Goal: Task Accomplishment & Management: Manage account settings

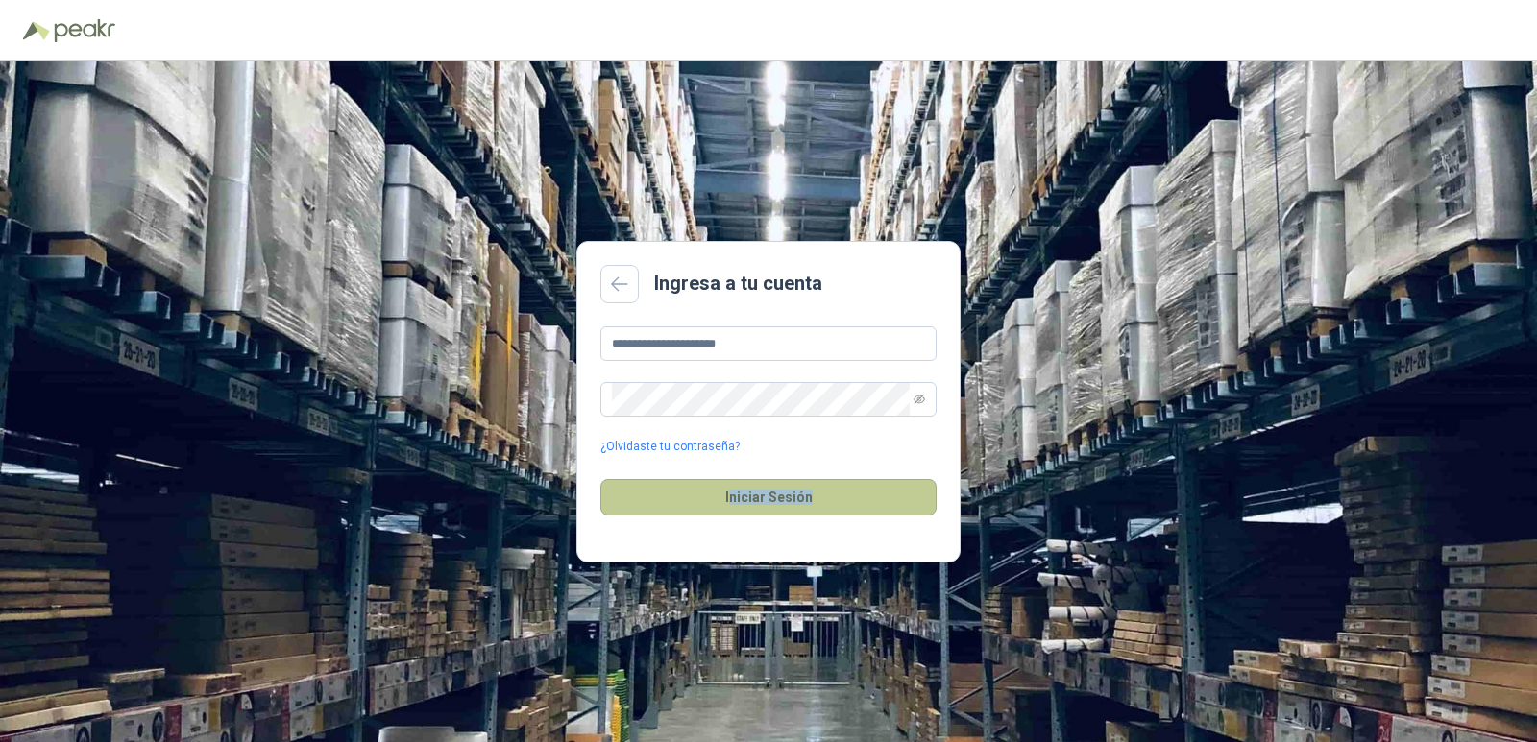
click at [736, 487] on button "Iniciar Sesión" at bounding box center [768, 497] width 336 height 36
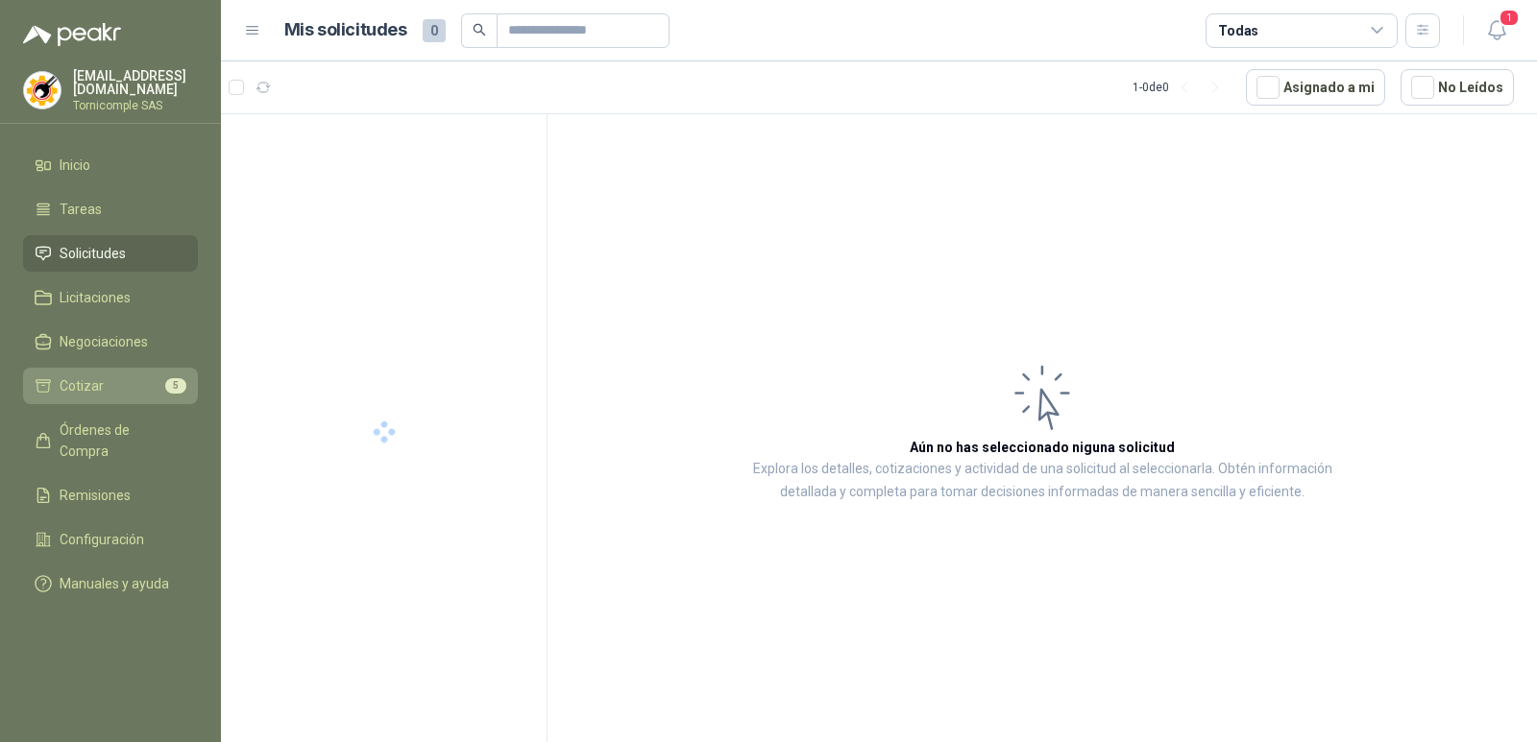
click at [127, 388] on li "Cotizar 5" at bounding box center [111, 386] width 152 height 21
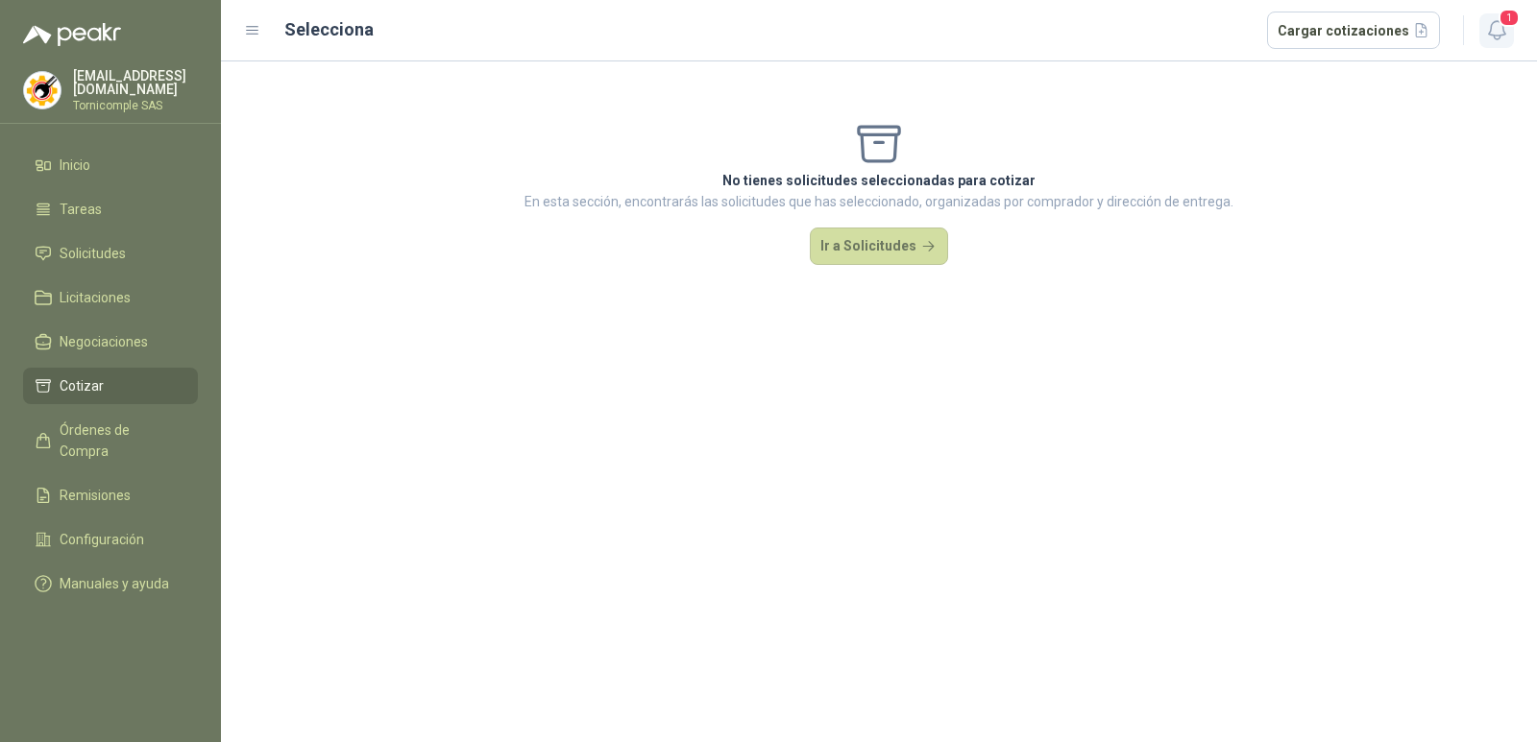
click at [1501, 22] on span "1" at bounding box center [1508, 18] width 21 height 18
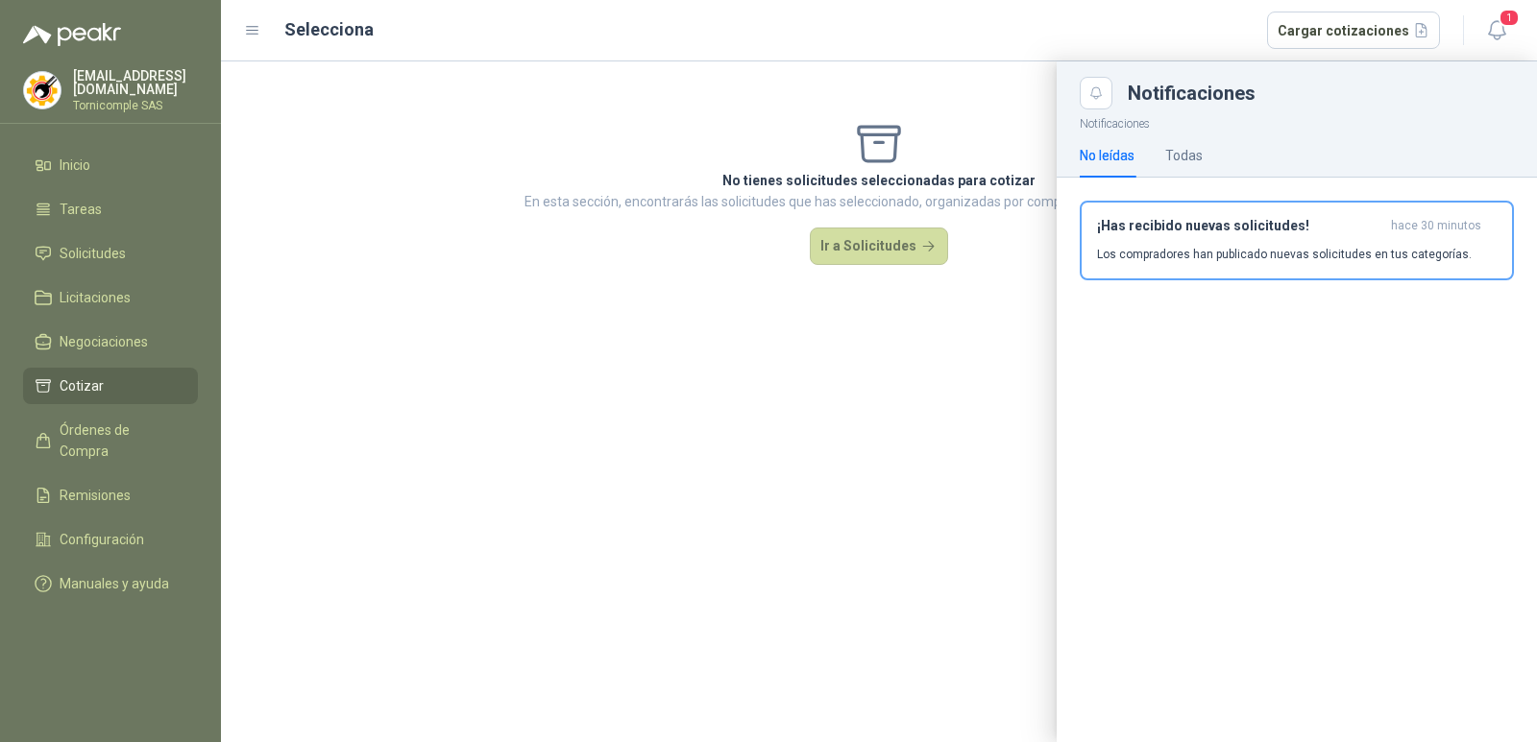
click at [1397, 260] on p "Los compradores han publicado nuevas solicitudes en tus categorías." at bounding box center [1284, 254] width 375 height 17
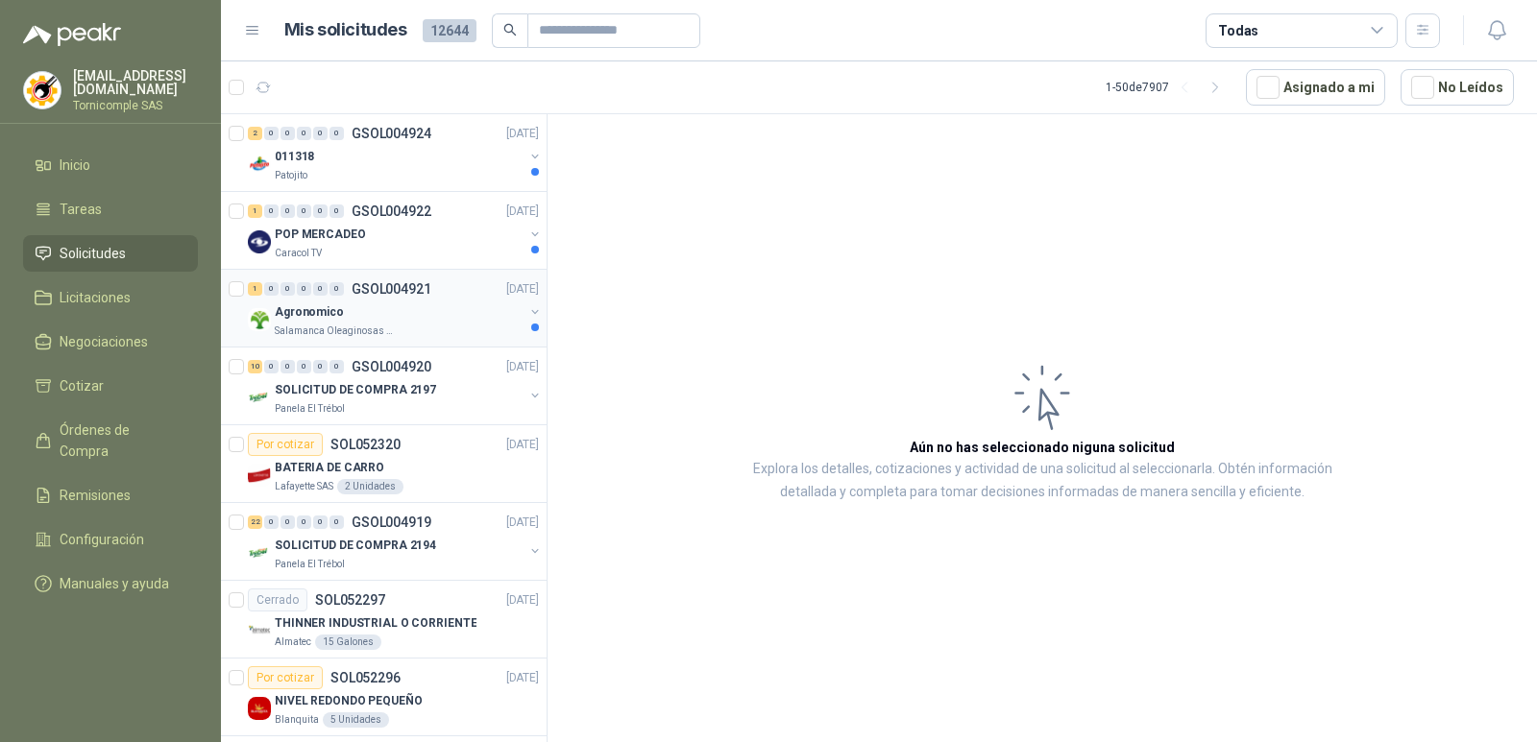
click at [382, 313] on div "Agronomico" at bounding box center [399, 312] width 249 height 23
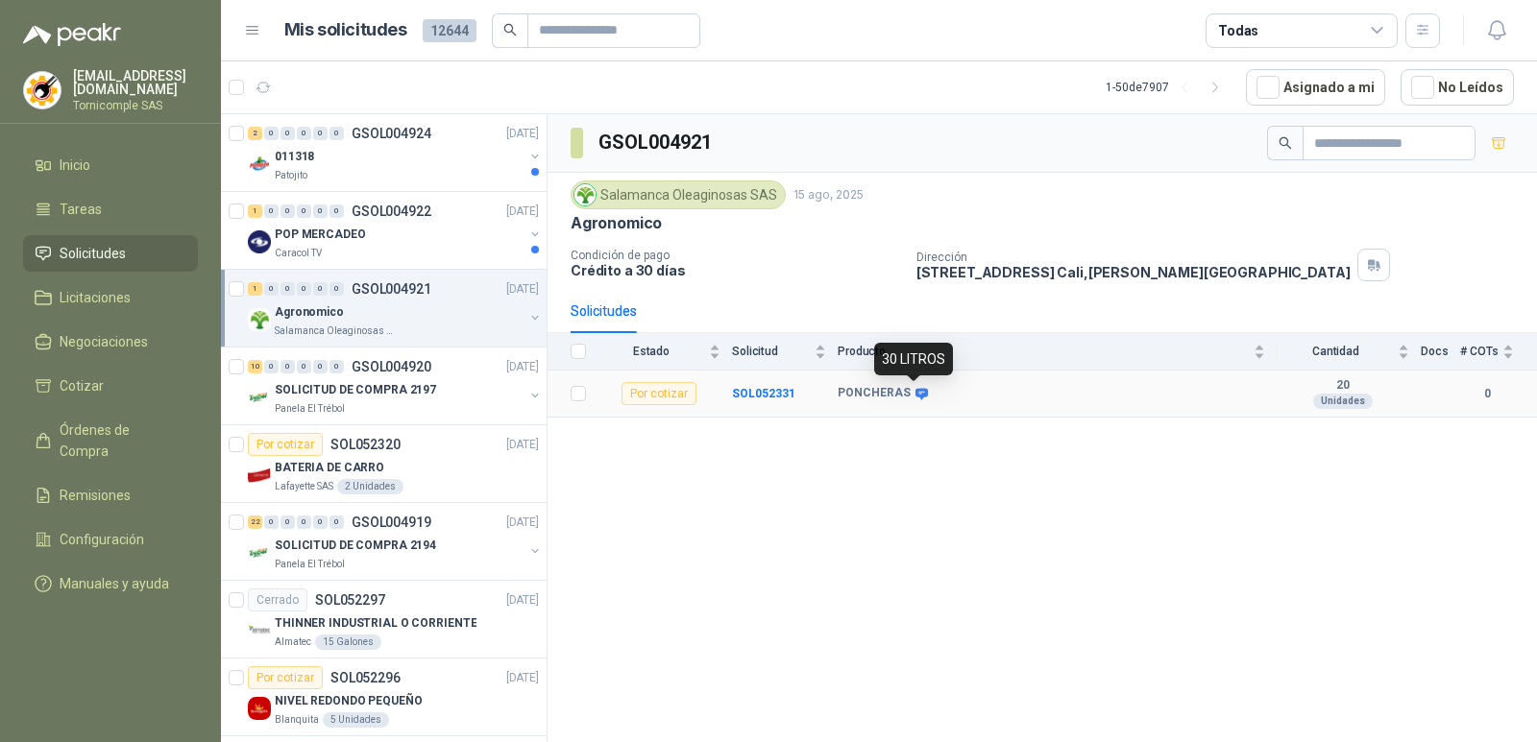
click at [914, 394] on icon at bounding box center [921, 394] width 14 height 14
click at [305, 252] on p "Caracol TV" at bounding box center [298, 253] width 47 height 15
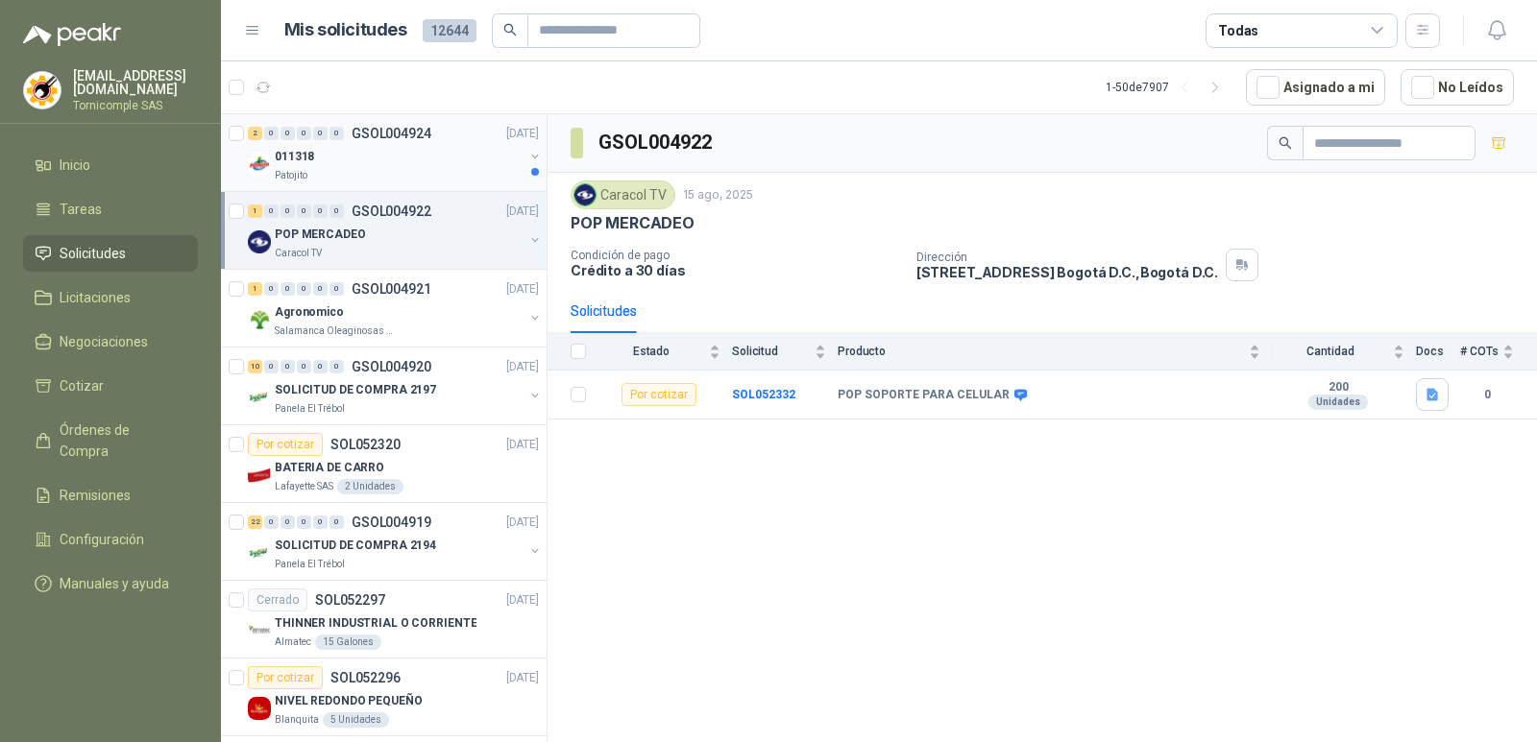
click at [373, 145] on div "011318" at bounding box center [399, 156] width 249 height 23
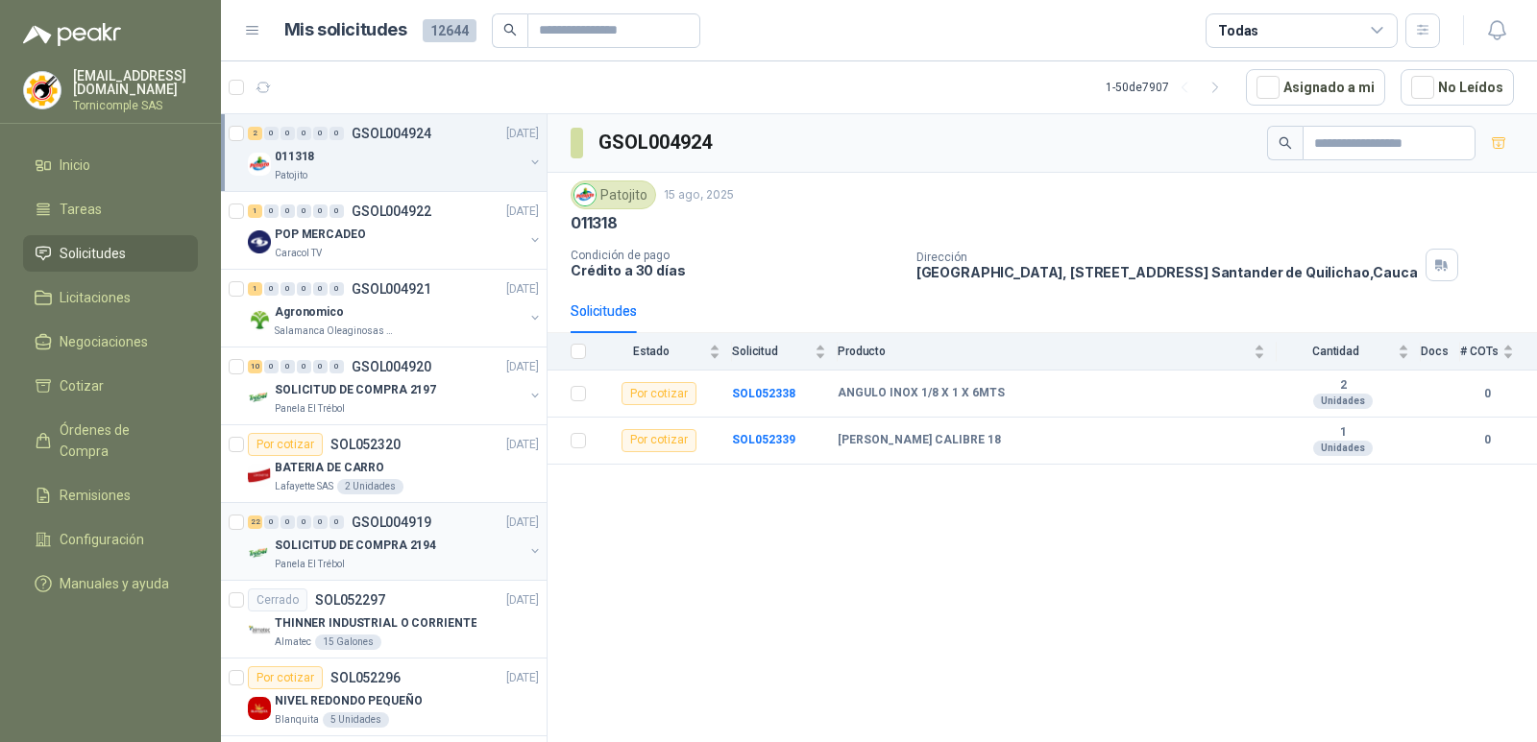
click at [374, 537] on p "SOLICITUD DE COMPRA 2194" at bounding box center [355, 546] width 161 height 18
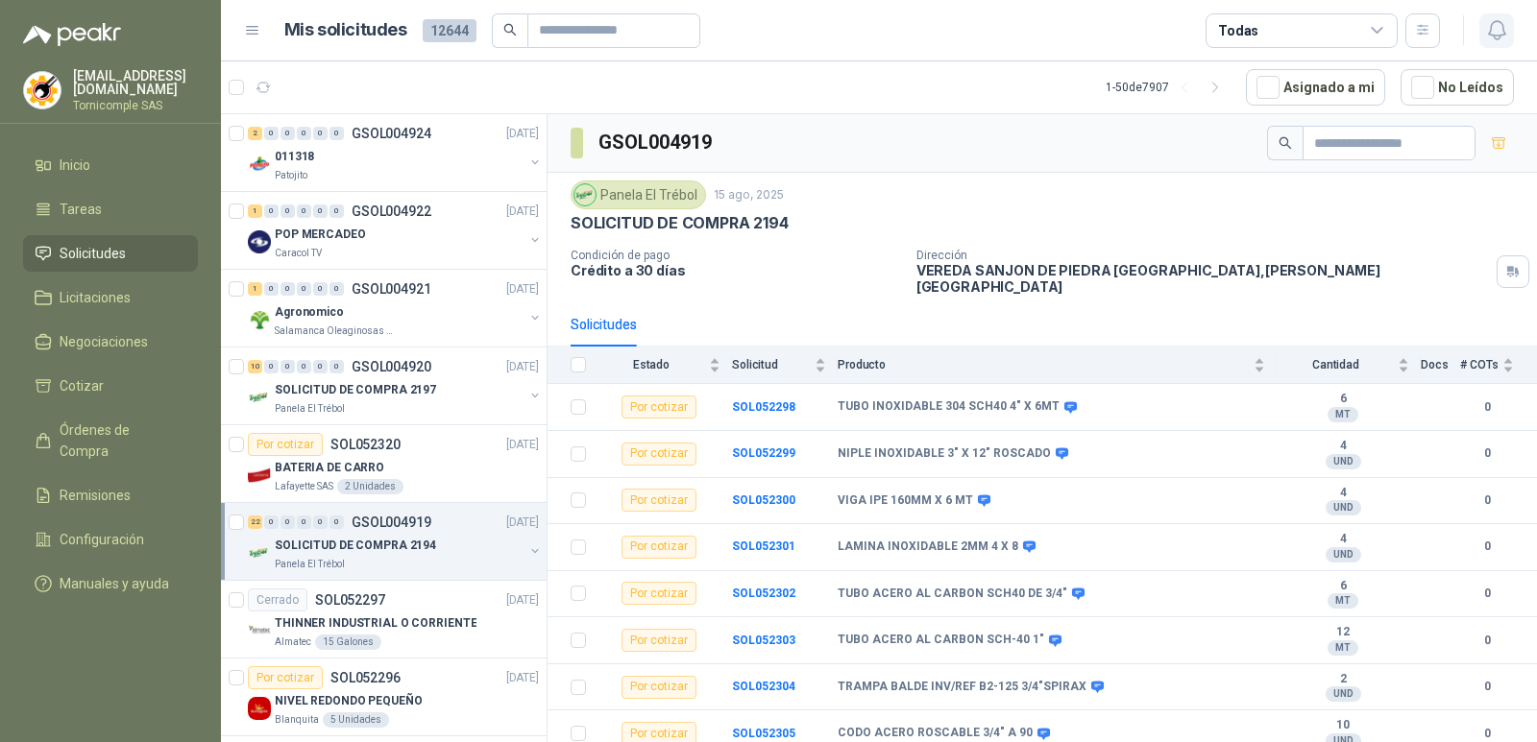
click at [1485, 25] on icon "button" at bounding box center [1497, 30] width 24 height 24
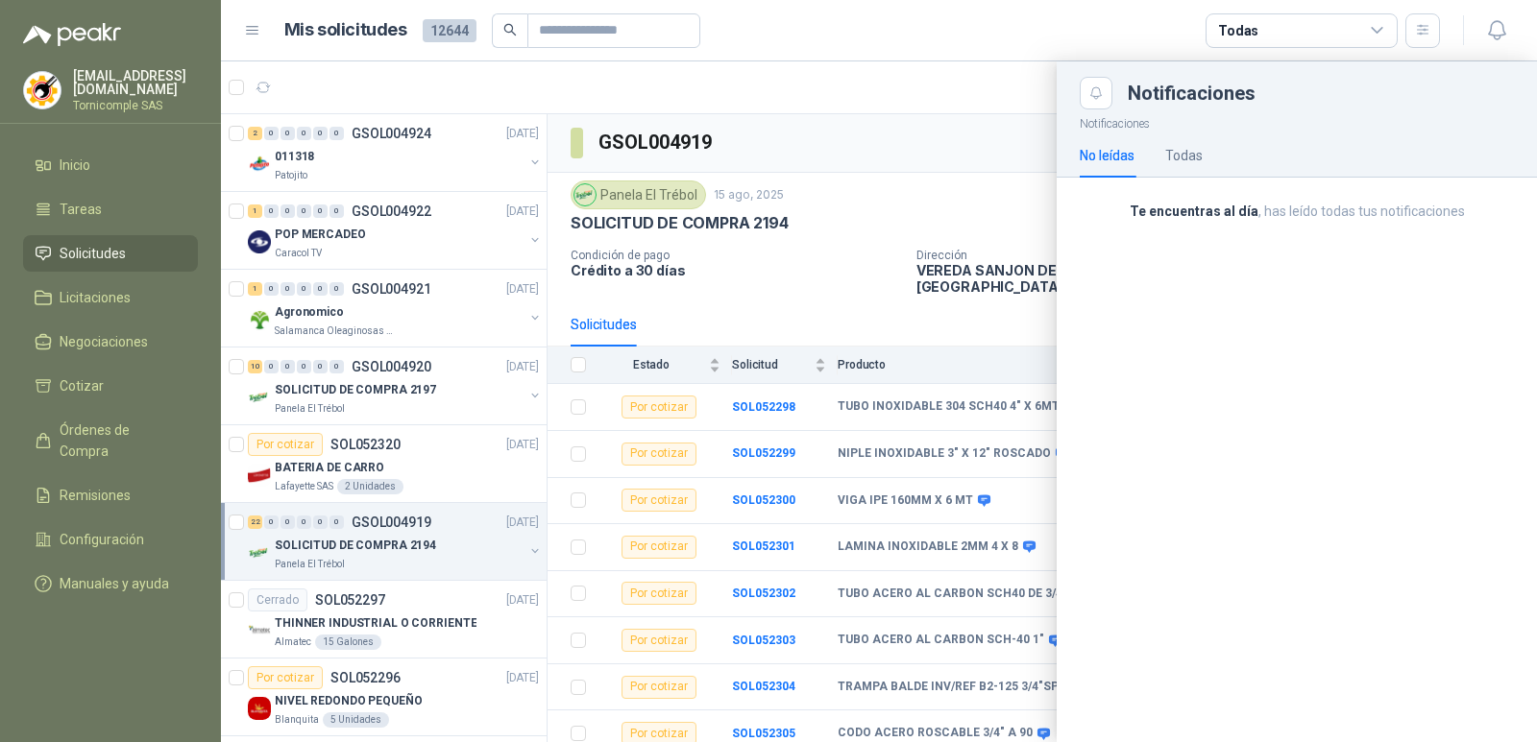
click at [1206, 162] on div "No leídas Todas" at bounding box center [1296, 155] width 434 height 44
click at [1201, 165] on div "Todas" at bounding box center [1183, 155] width 37 height 21
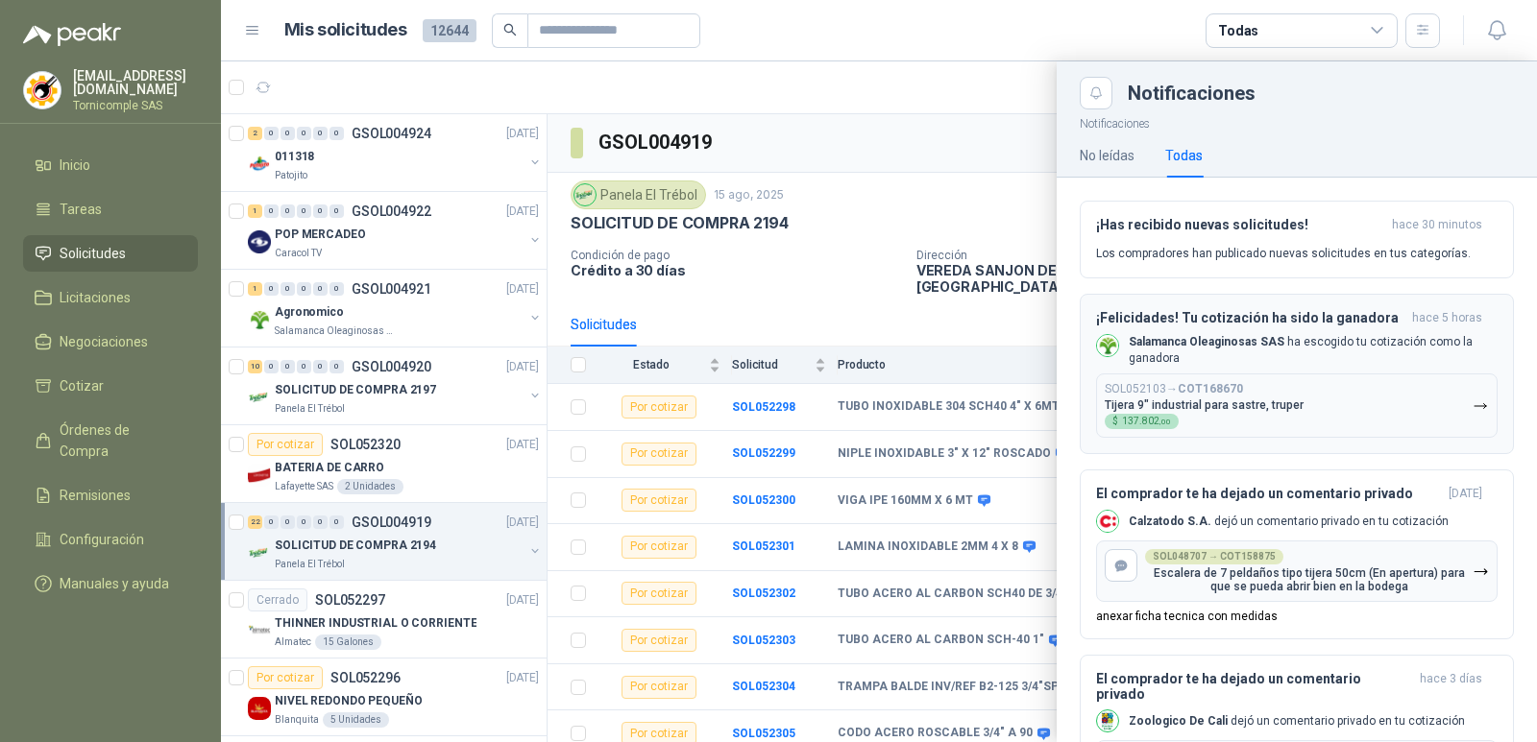
click at [1279, 424] on div "SOL052103 → COT168670 Tijera 9" industrial para sastre, truper $ 137.802 ,00" at bounding box center [1203, 405] width 199 height 47
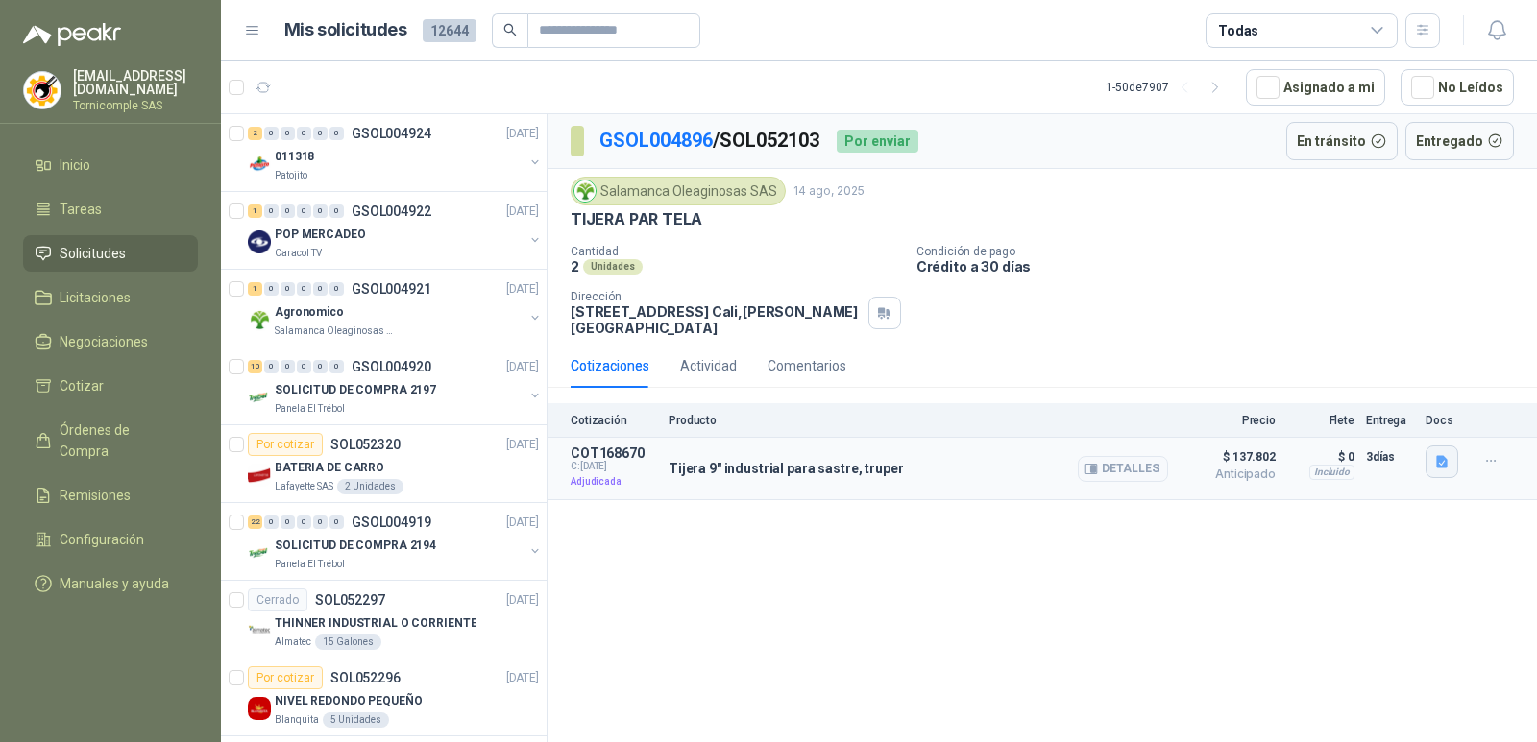
click at [1442, 456] on icon "button" at bounding box center [1442, 462] width 12 height 12
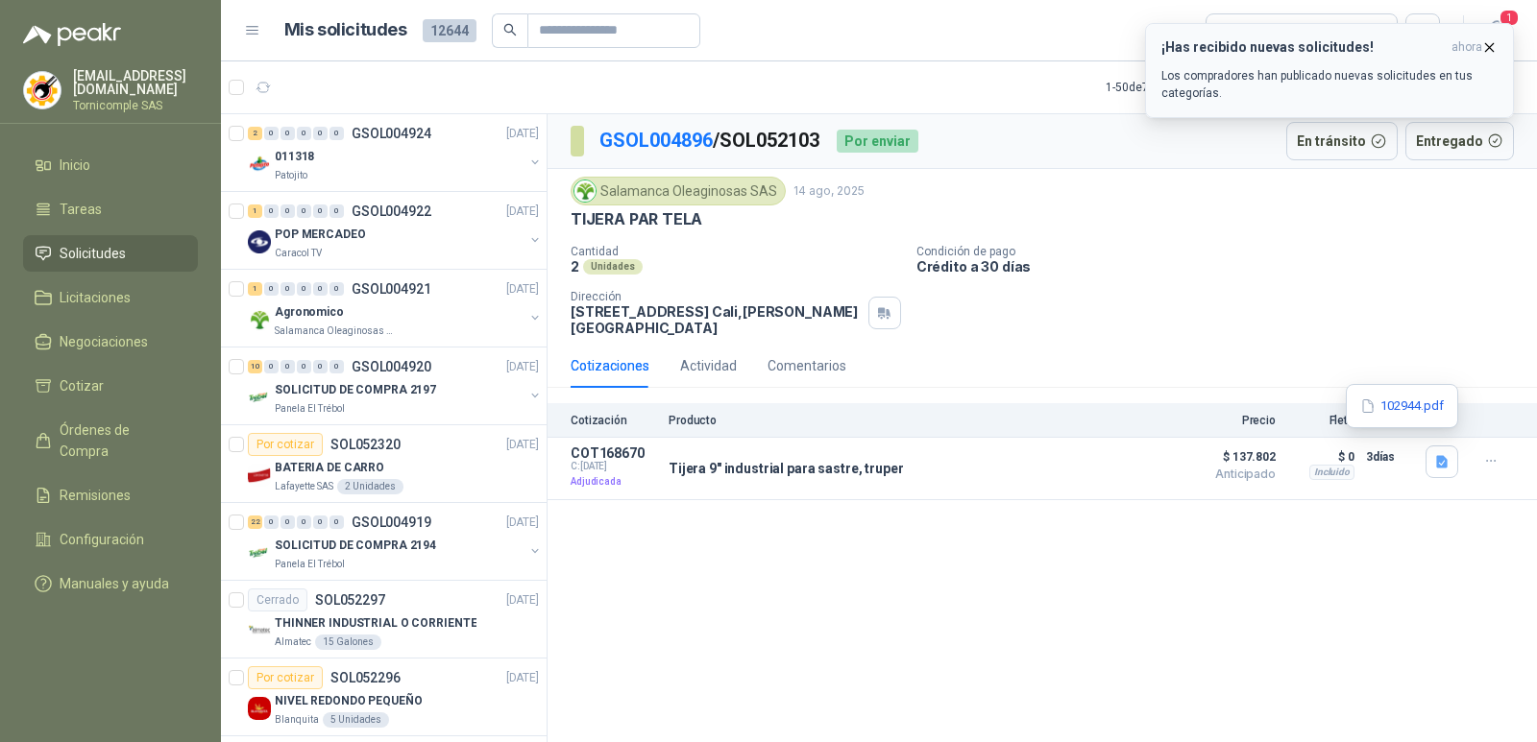
drag, startPoint x: 1422, startPoint y: 60, endPoint x: 1485, endPoint y: 29, distance: 69.6
click at [1423, 59] on div "¡Has recibido nuevas solicitudes! ahora Los compradores han publicado nuevas so…" at bounding box center [1329, 70] width 336 height 62
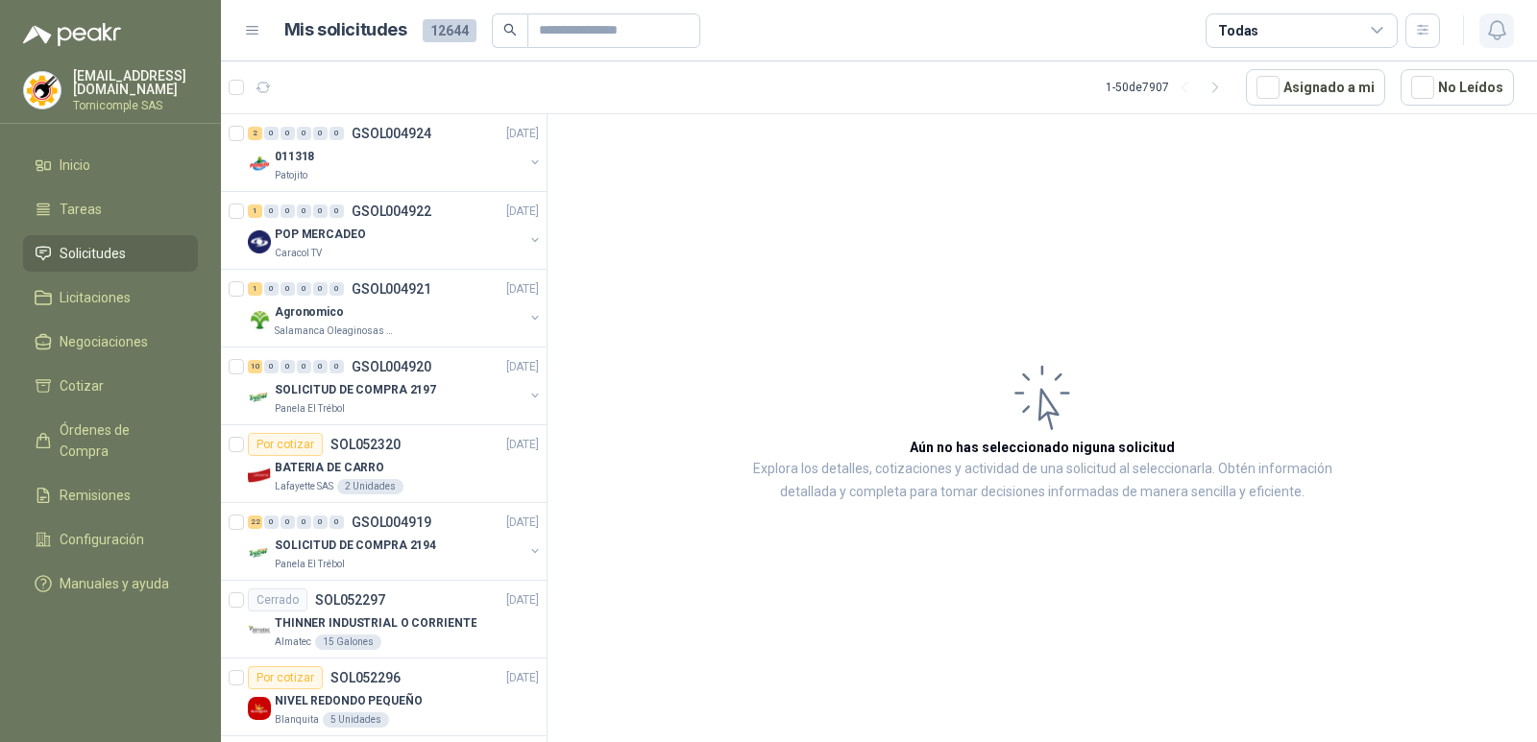
click at [1490, 32] on icon "button" at bounding box center [1496, 30] width 16 height 18
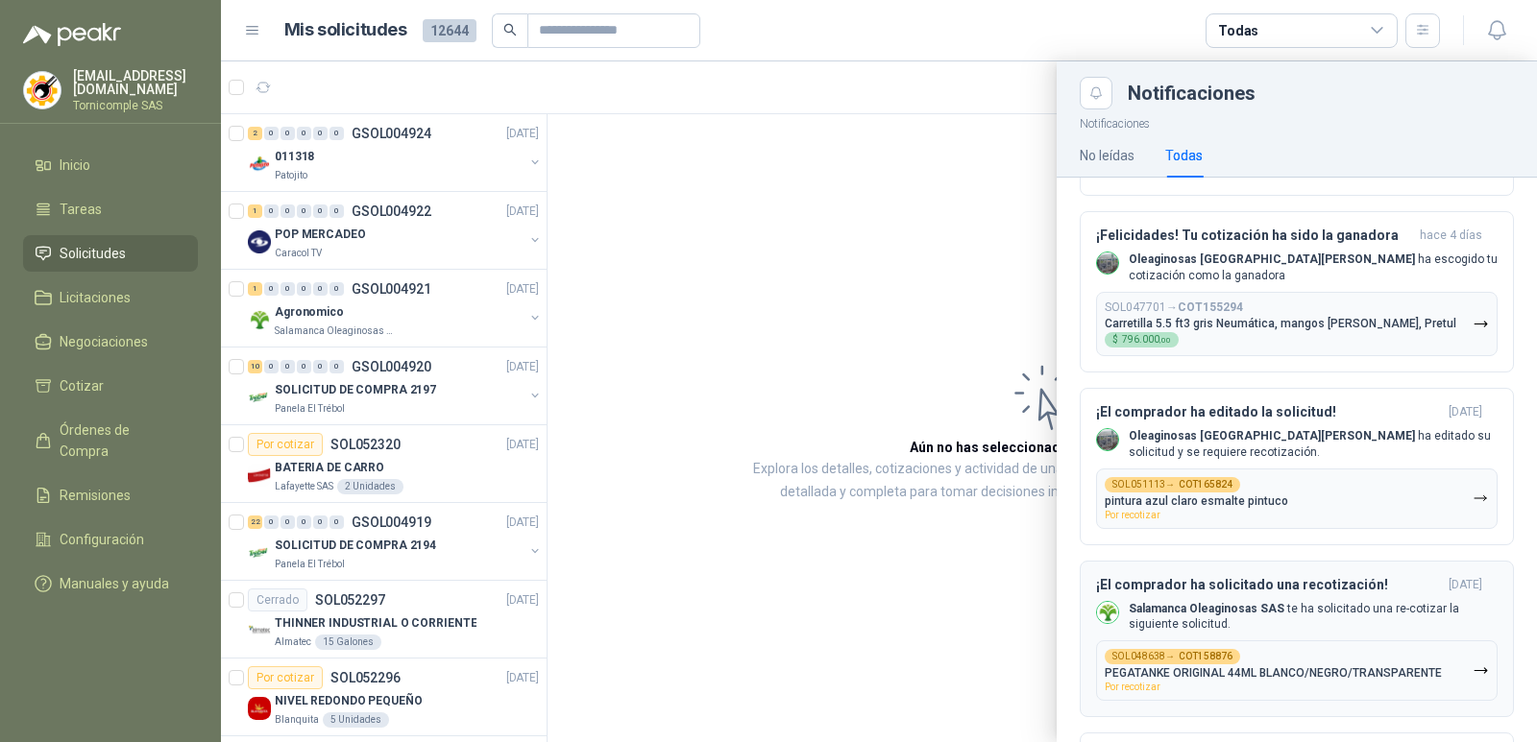
scroll to position [672, 0]
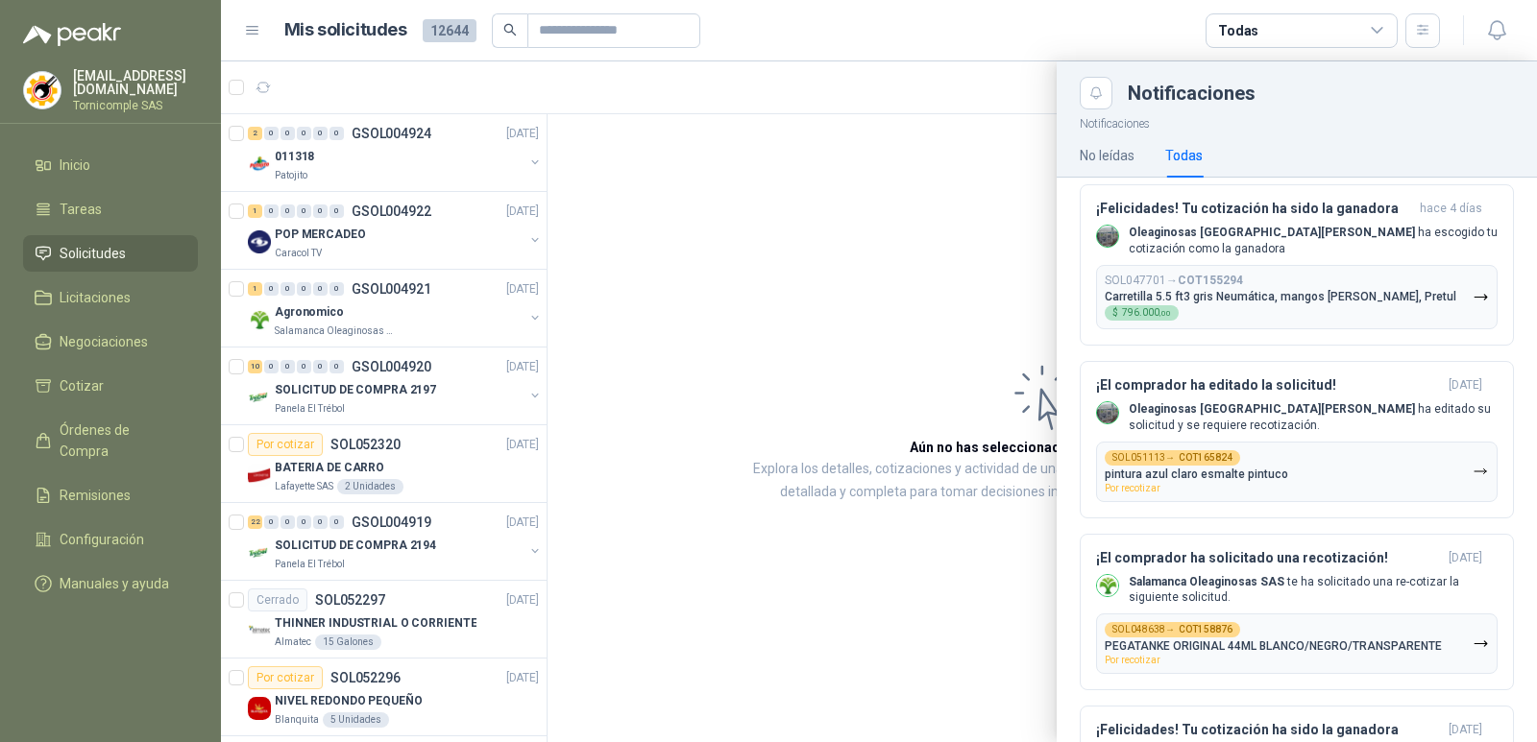
click at [105, 252] on span "Solicitudes" at bounding box center [93, 253] width 66 height 21
click at [1249, 225] on p "Oleaginosas San [PERSON_NAME] ha escogido tu cotización como la ganadora" at bounding box center [1312, 241] width 369 height 33
